Goal: Transaction & Acquisition: Book appointment/travel/reservation

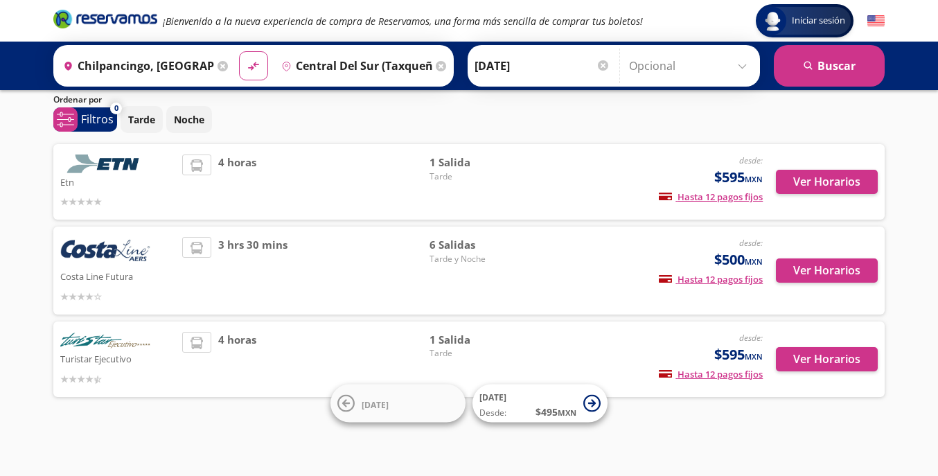
scroll to position [44, 0]
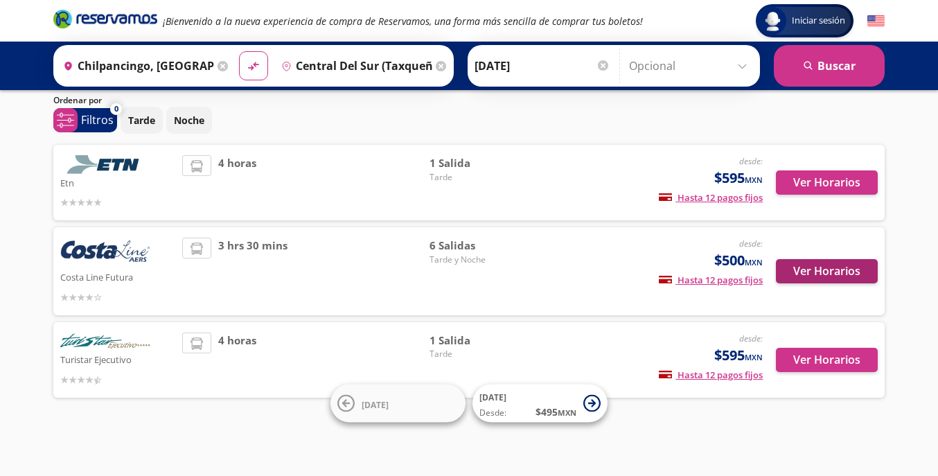
click at [828, 265] on button "Ver Horarios" at bounding box center [827, 271] width 102 height 24
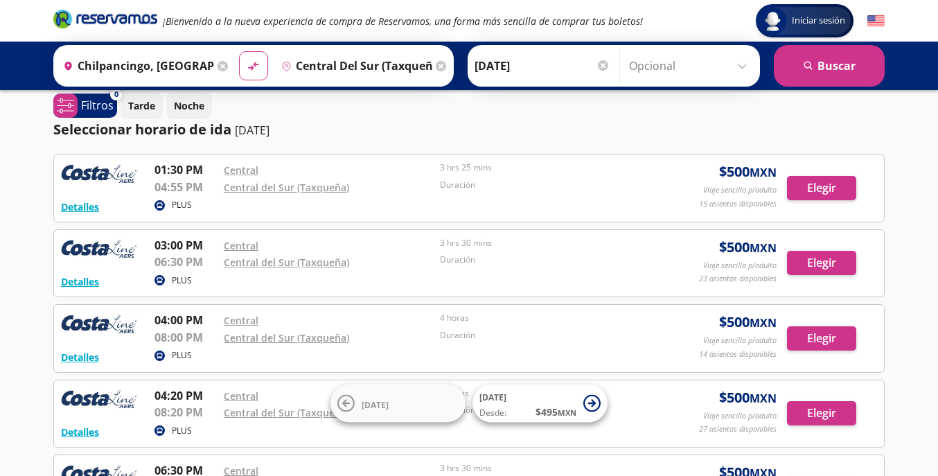
scroll to position [12, 0]
click at [821, 262] on button "Elegir" at bounding box center [821, 263] width 69 height 24
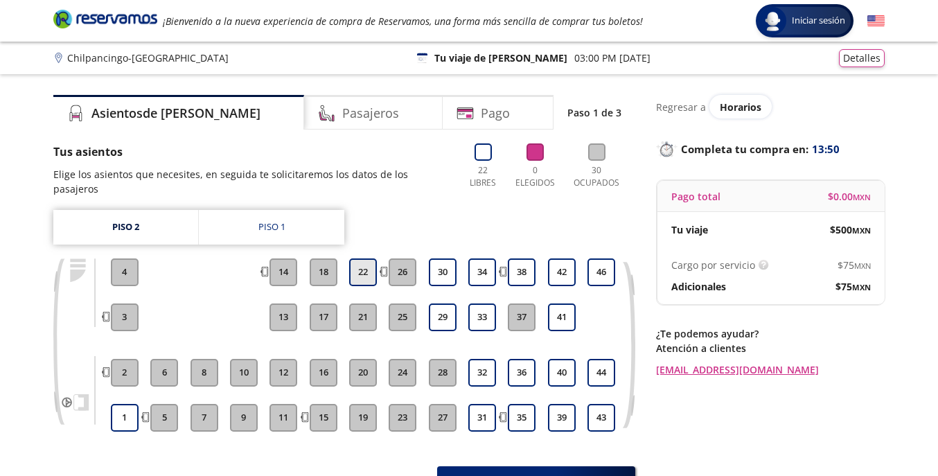
click at [367, 260] on button "22" at bounding box center [363, 272] width 28 height 28
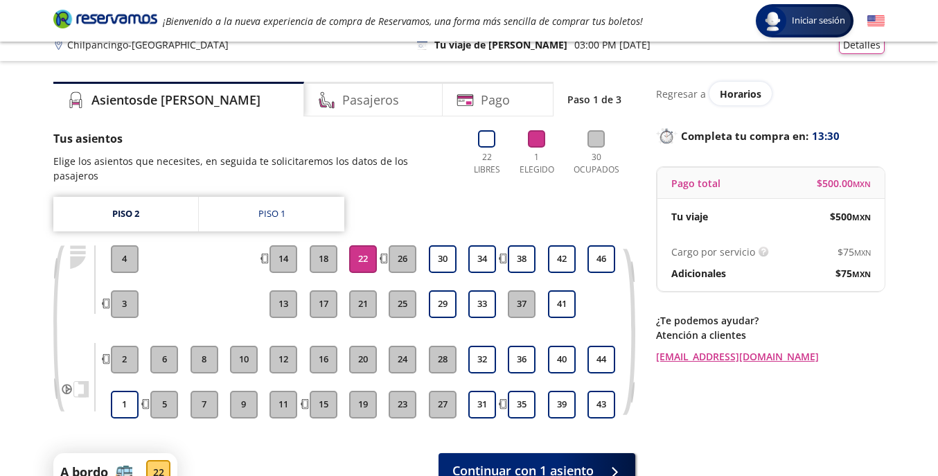
scroll to position [15, 0]
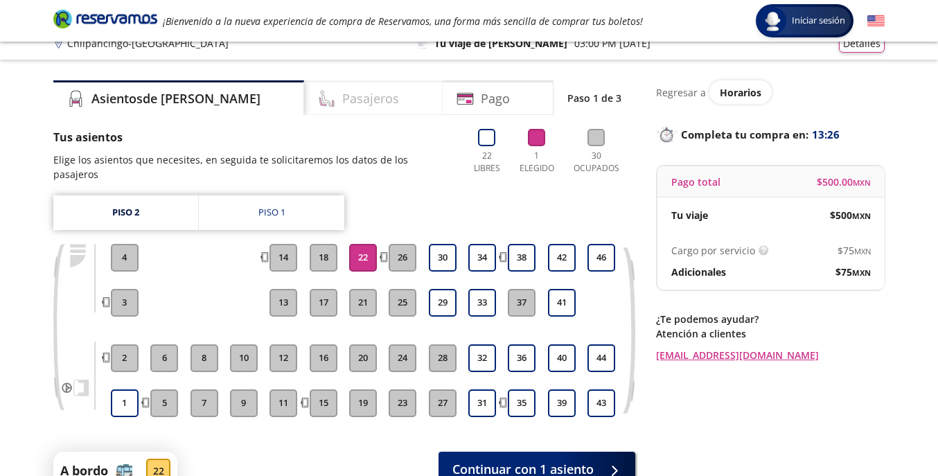
click at [342, 89] on h4 "Pasajeros" at bounding box center [370, 98] width 57 height 19
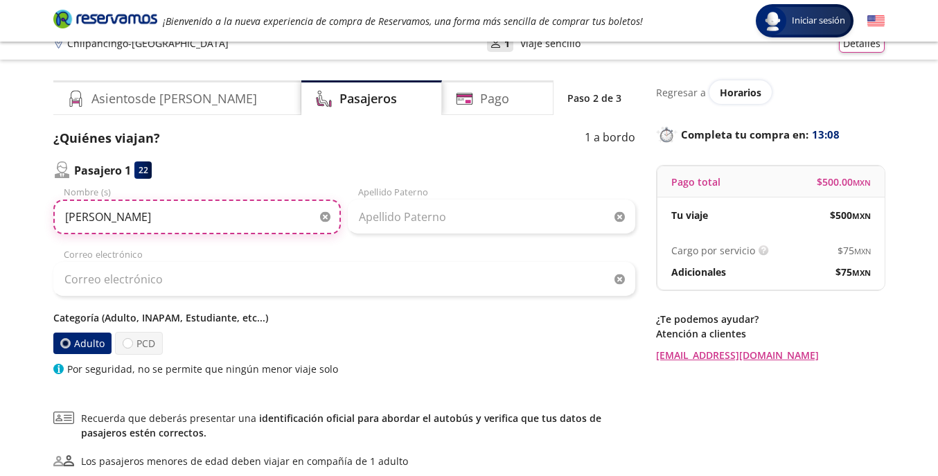
drag, startPoint x: 220, startPoint y: 209, endPoint x: 126, endPoint y: 220, distance: 94.8
click at [126, 220] on input "[PERSON_NAME]" at bounding box center [197, 217] width 288 height 35
type input "[PERSON_NAME]"
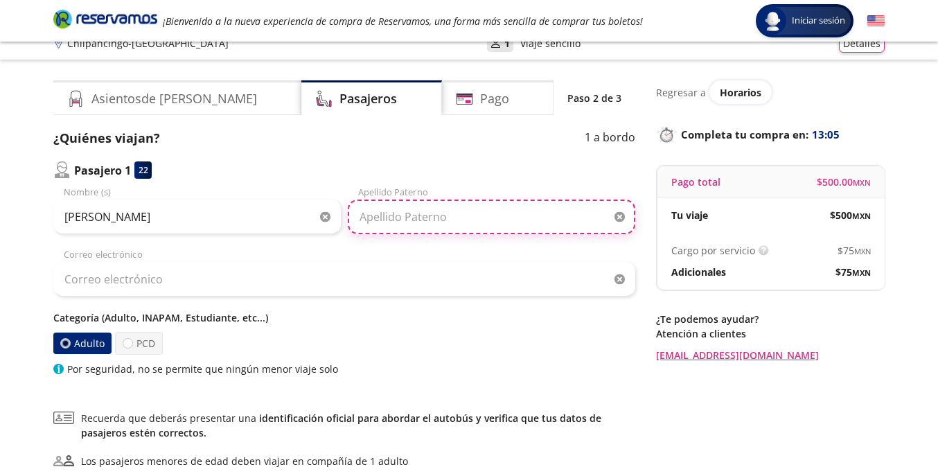
paste input "[PERSON_NAME]"
drag, startPoint x: 432, startPoint y: 223, endPoint x: 398, endPoint y: 220, distance: 34.1
click at [398, 220] on input "[PERSON_NAME]" at bounding box center [492, 217] width 288 height 35
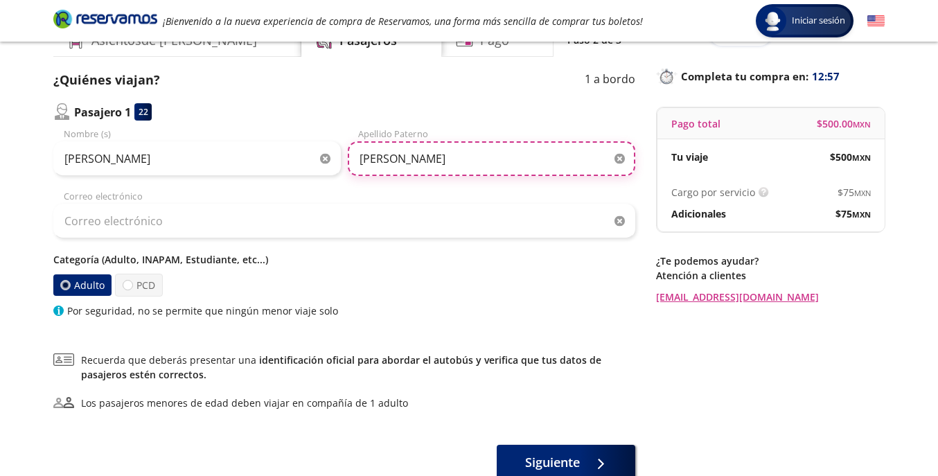
scroll to position [78, 0]
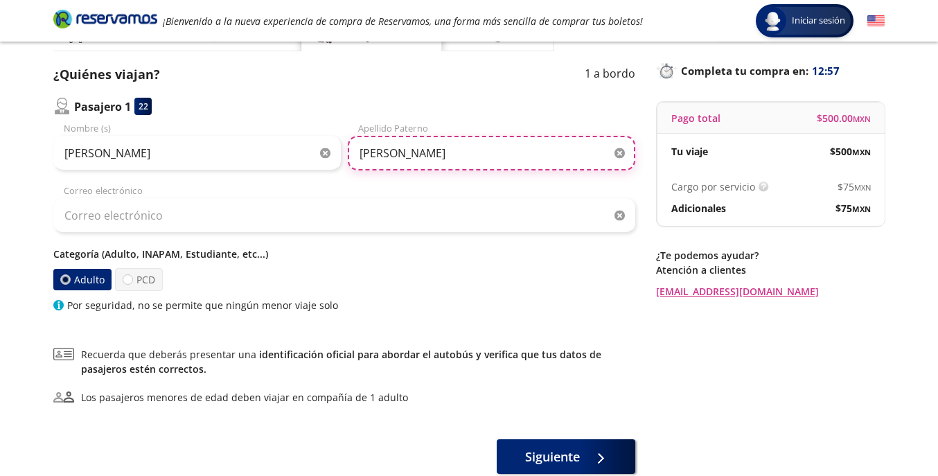
type input "[PERSON_NAME]"
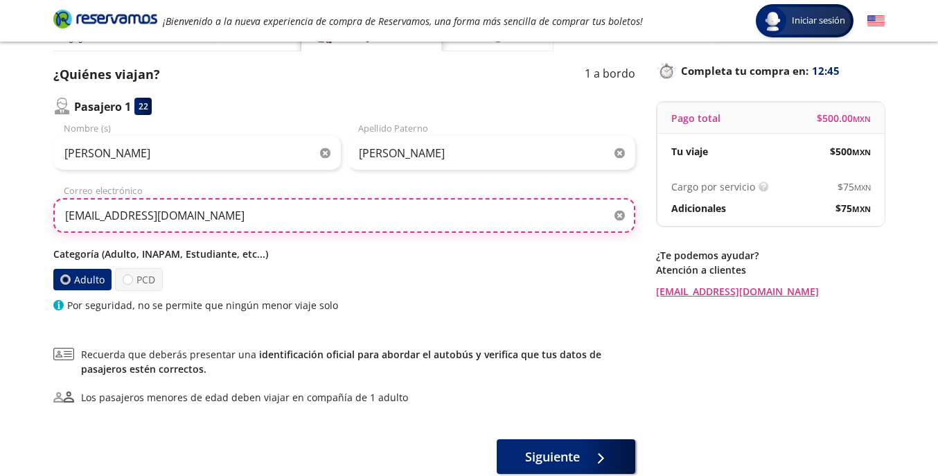
type input "[EMAIL_ADDRESS][DOMAIN_NAME]"
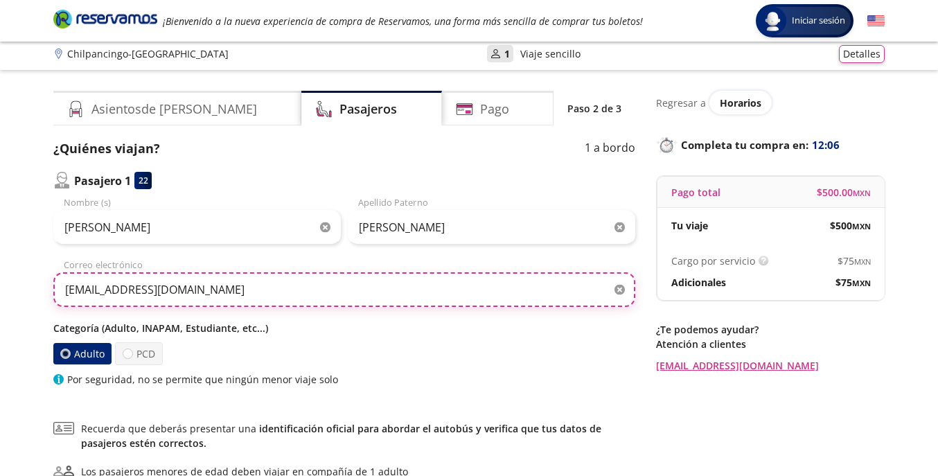
scroll to position [1, 0]
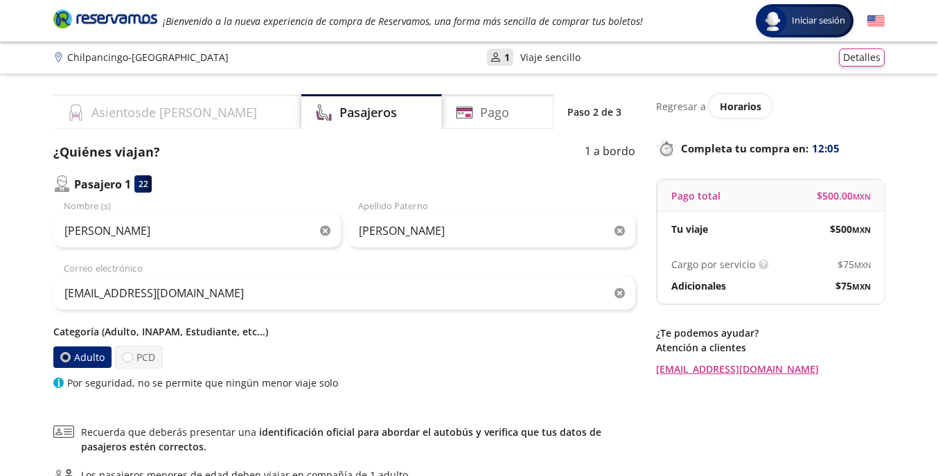
click at [151, 114] on h4 "Asientos de [PERSON_NAME]" at bounding box center [174, 112] width 166 height 19
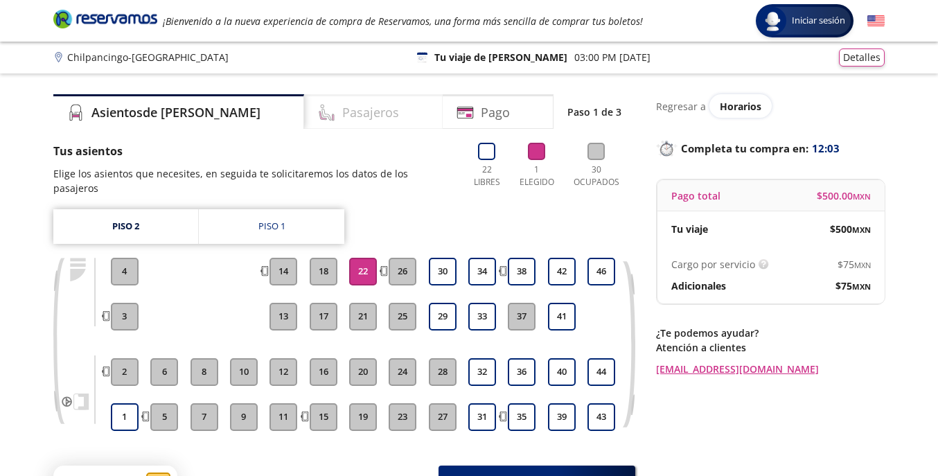
click at [342, 104] on h4 "Pasajeros" at bounding box center [370, 112] width 57 height 19
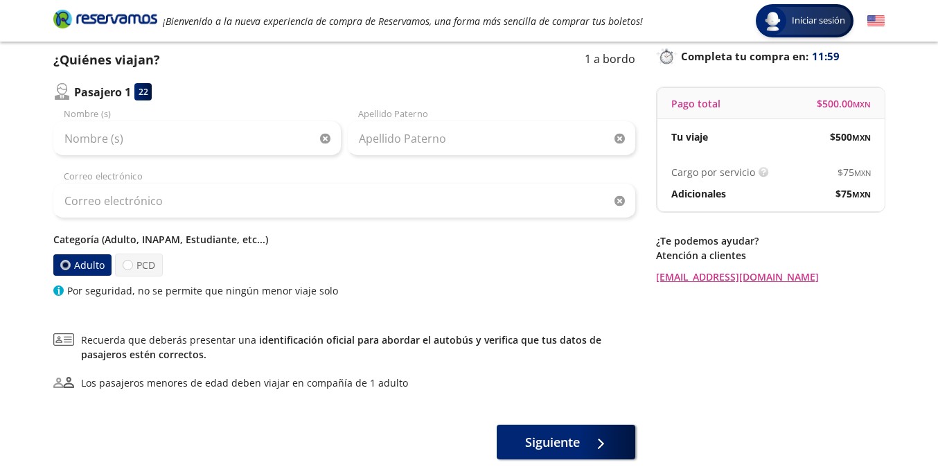
scroll to position [66, 0]
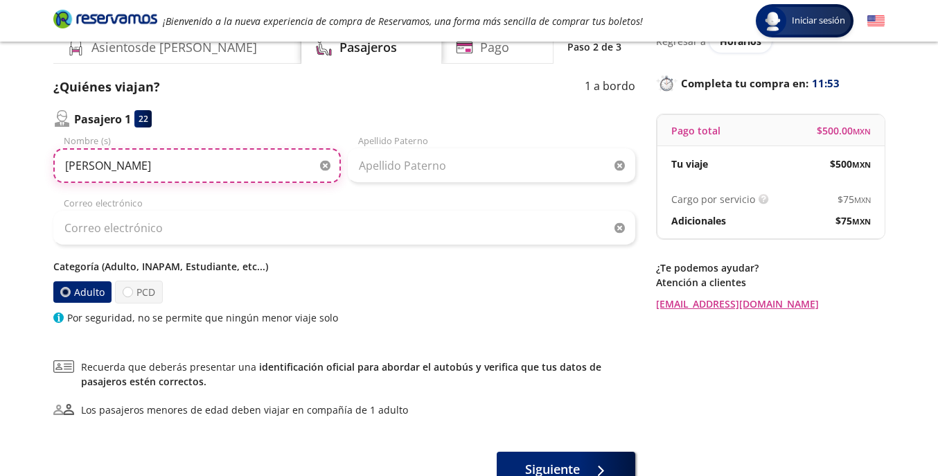
type input "[PERSON_NAME]"
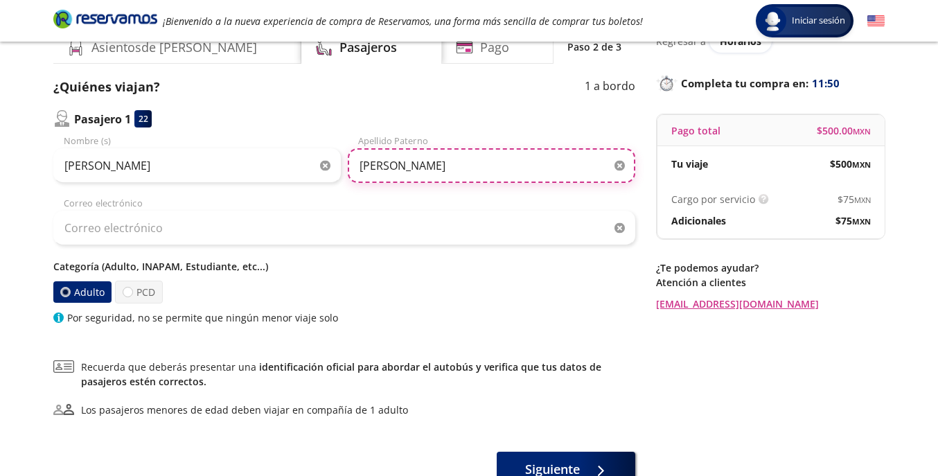
type input "[PERSON_NAME]"
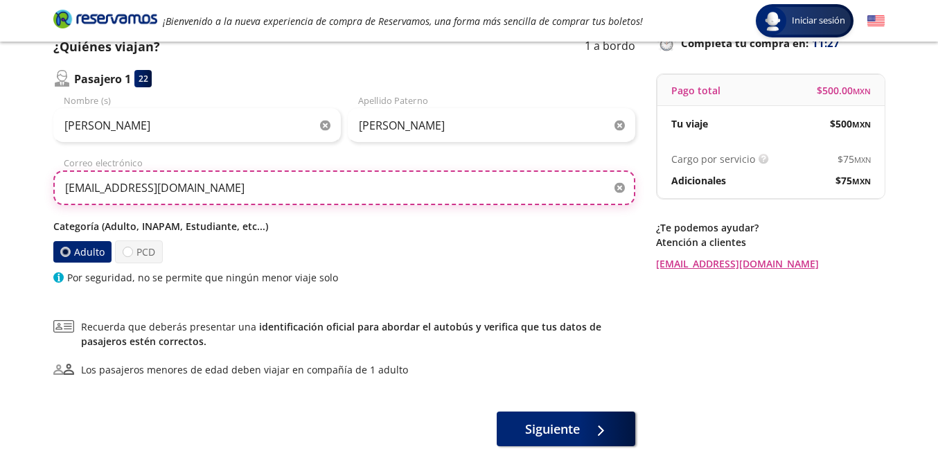
scroll to position [95, 0]
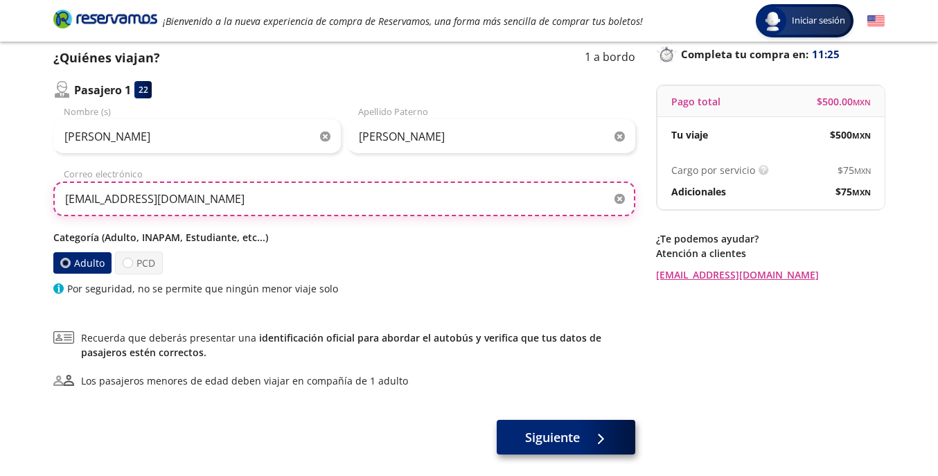
type input "[EMAIL_ADDRESS][DOMAIN_NAME]"
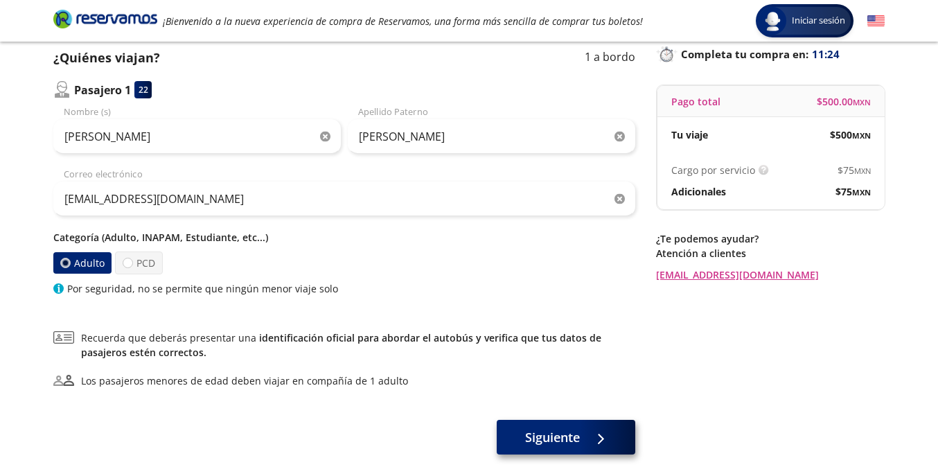
click at [548, 441] on span "Siguiente" at bounding box center [552, 437] width 55 height 19
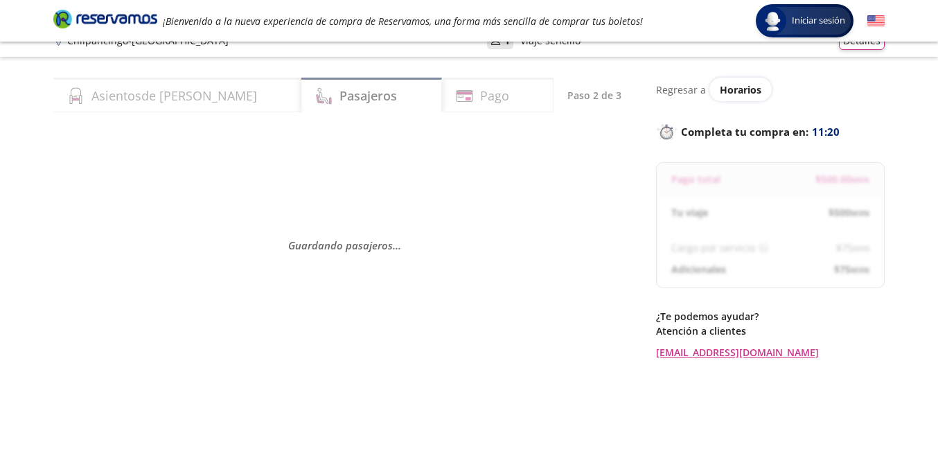
scroll to position [21, 1]
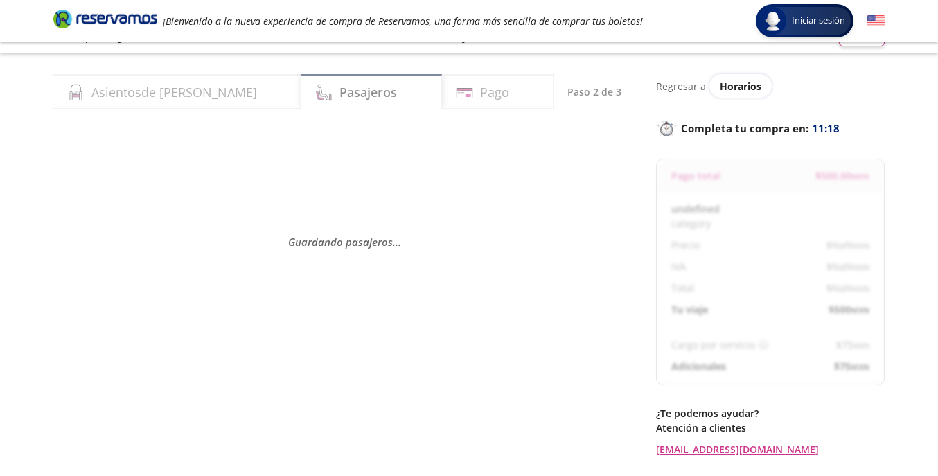
select select "MX"
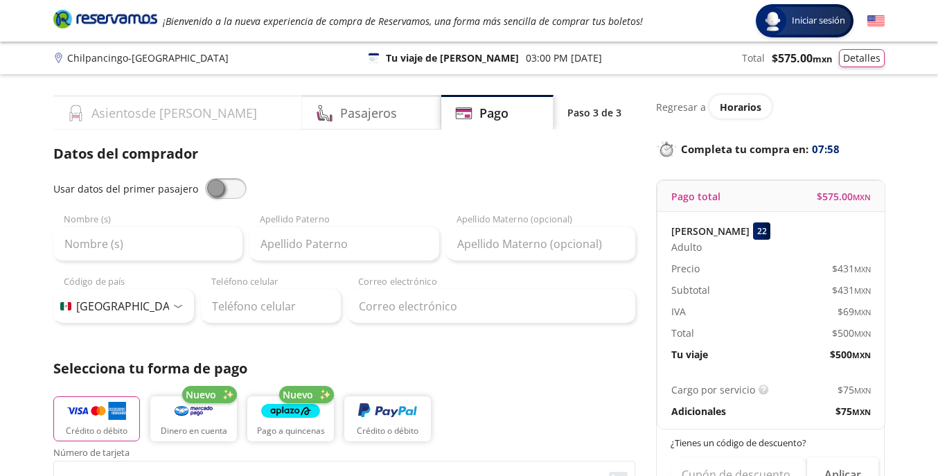
click at [153, 116] on h4 "Asientos de [PERSON_NAME]" at bounding box center [174, 113] width 166 height 19
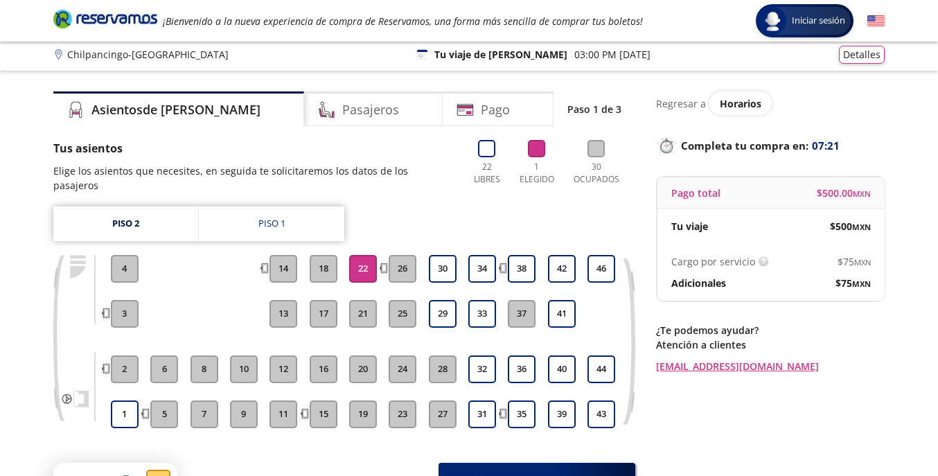
scroll to position [4, 0]
click at [364, 100] on div "Pasajeros" at bounding box center [373, 108] width 139 height 35
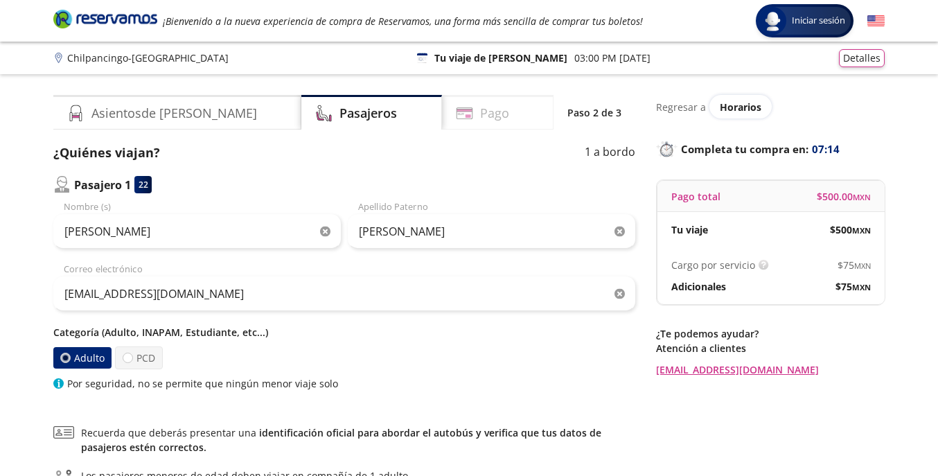
click at [480, 112] on h4 "Pago" at bounding box center [494, 113] width 29 height 19
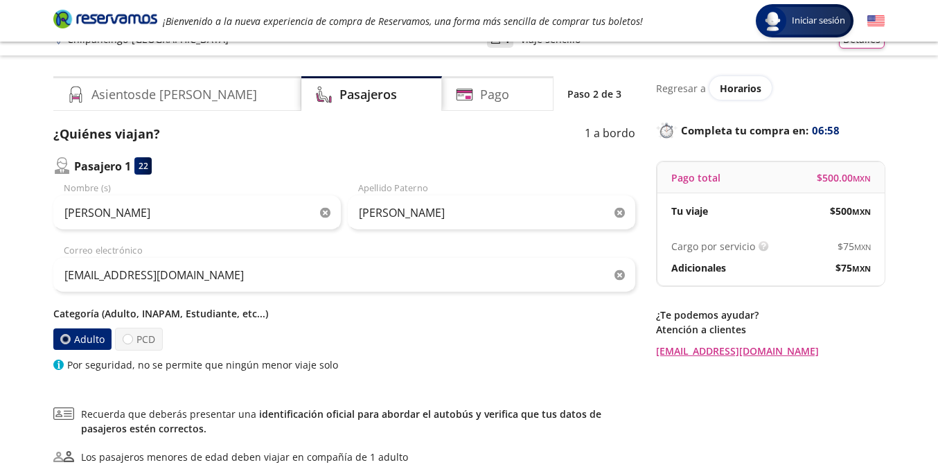
scroll to position [19, 0]
click at [450, 104] on div "Pago" at bounding box center [498, 93] width 112 height 35
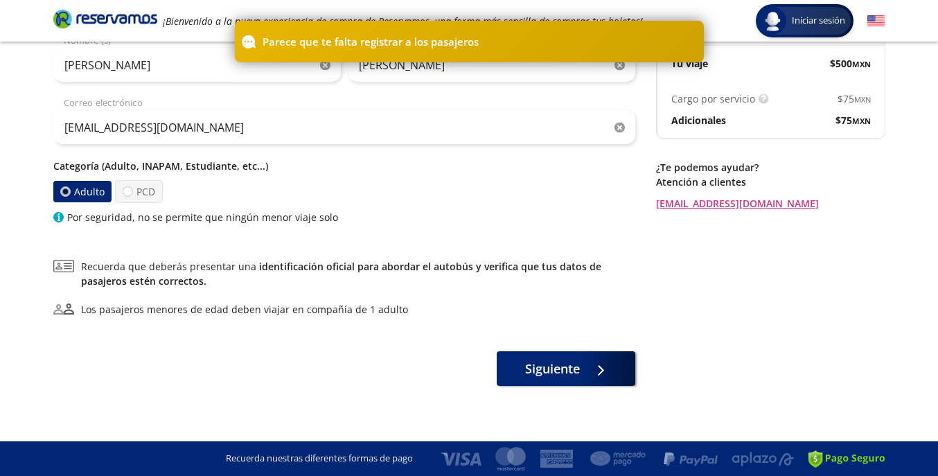
scroll to position [166, 0]
click at [543, 373] on span "Siguiente" at bounding box center [552, 366] width 55 height 19
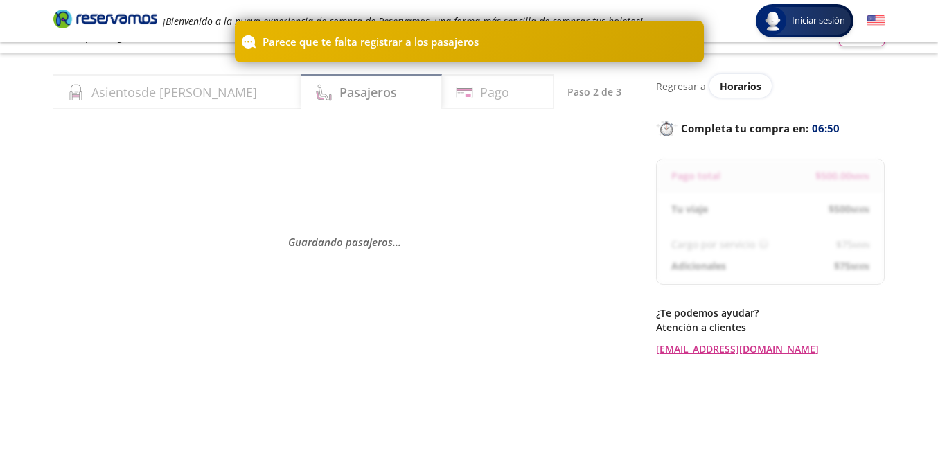
scroll to position [30, 0]
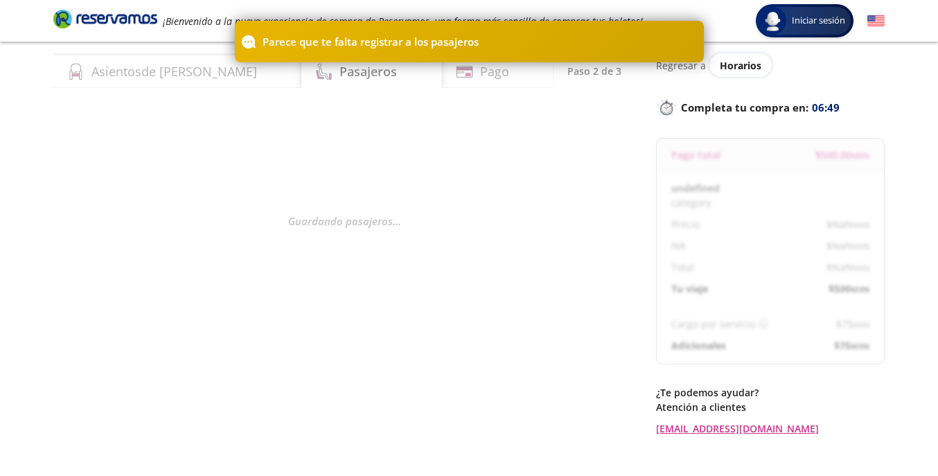
select select "MX"
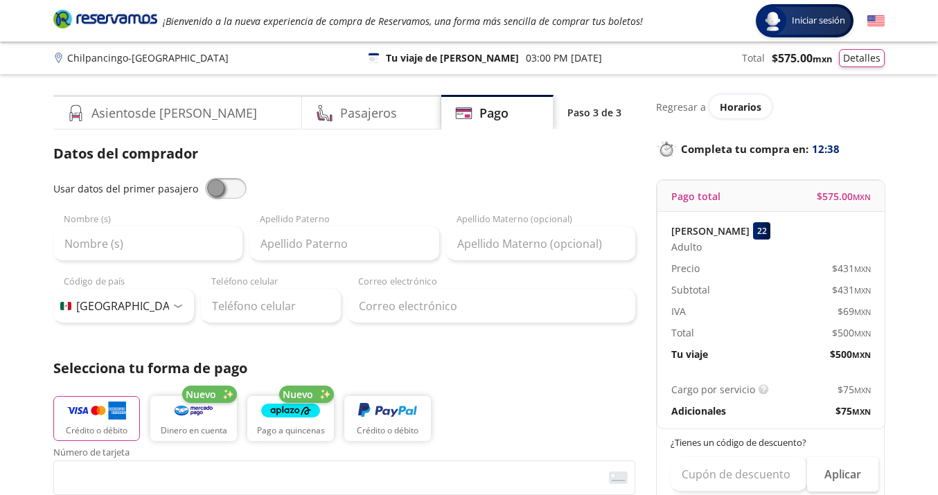
click at [589, 114] on p "Paso 3 de 3" at bounding box center [594, 112] width 54 height 15
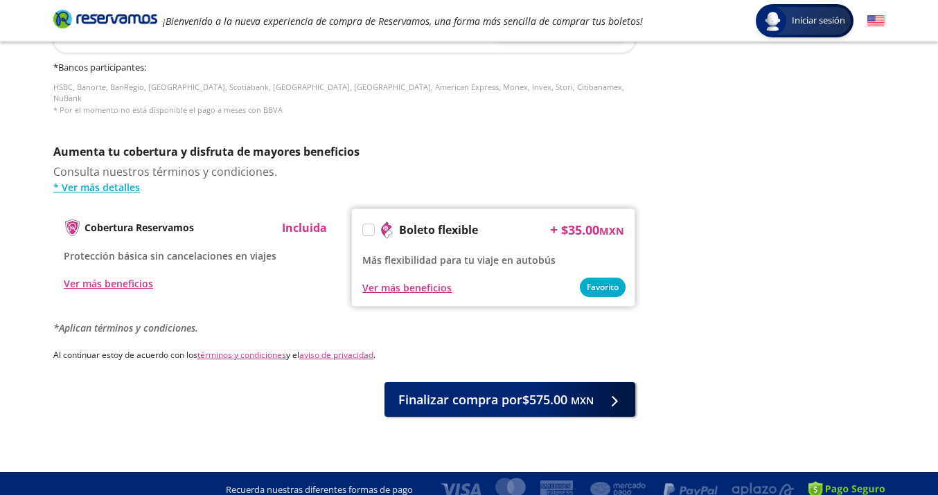
scroll to position [640, 0]
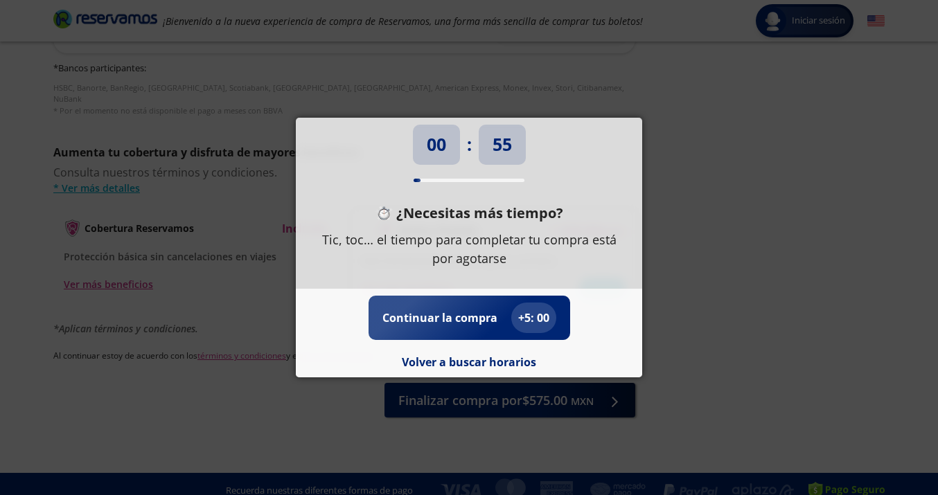
click at [437, 100] on div "00 : 55 ¿Necesitas más tiempo? Tic, toc… el tiempo para completar tu compra est…" at bounding box center [469, 247] width 938 height 495
click at [446, 365] on button "Volver a buscar horarios" at bounding box center [469, 362] width 134 height 17
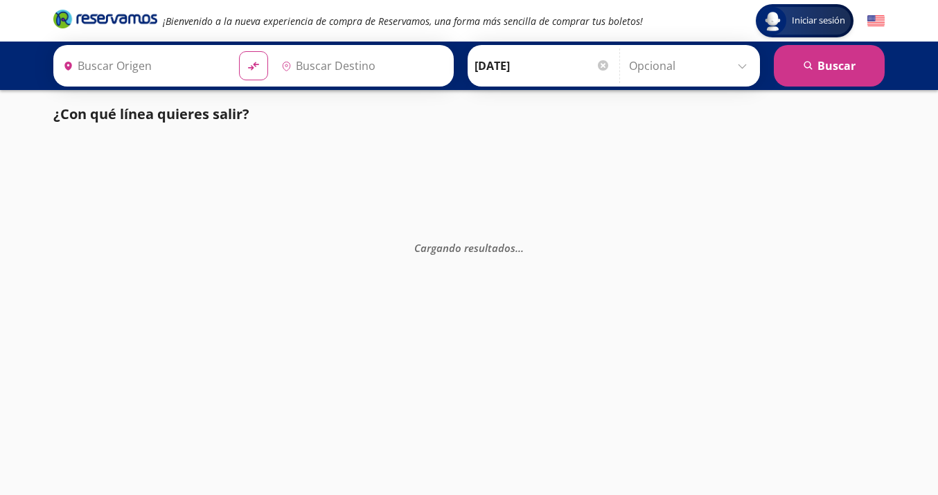
type input "Chilpancingo, [GEOGRAPHIC_DATA]"
type input "[GEOGRAPHIC_DATA], [GEOGRAPHIC_DATA]"
